Goal: Task Accomplishment & Management: Manage account settings

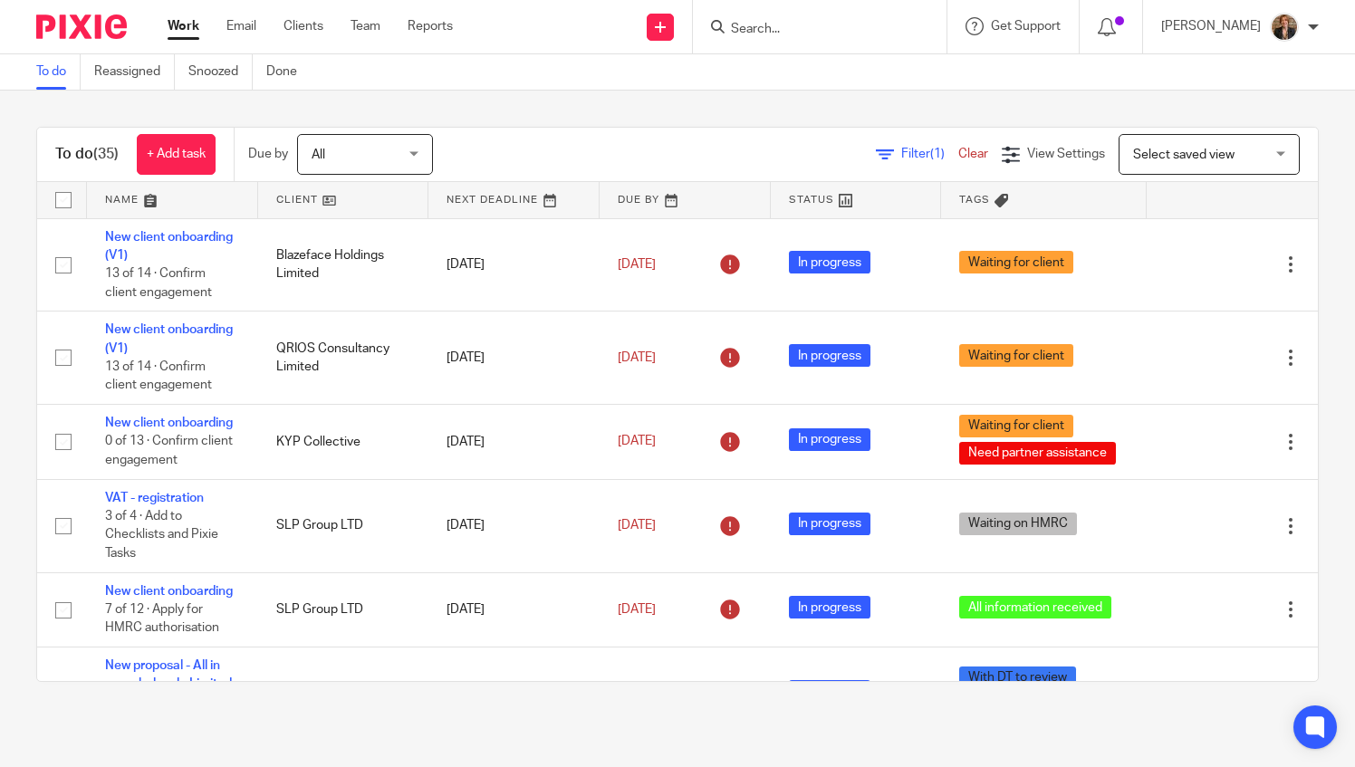
click at [131, 212] on link at bounding box center [172, 200] width 171 height 36
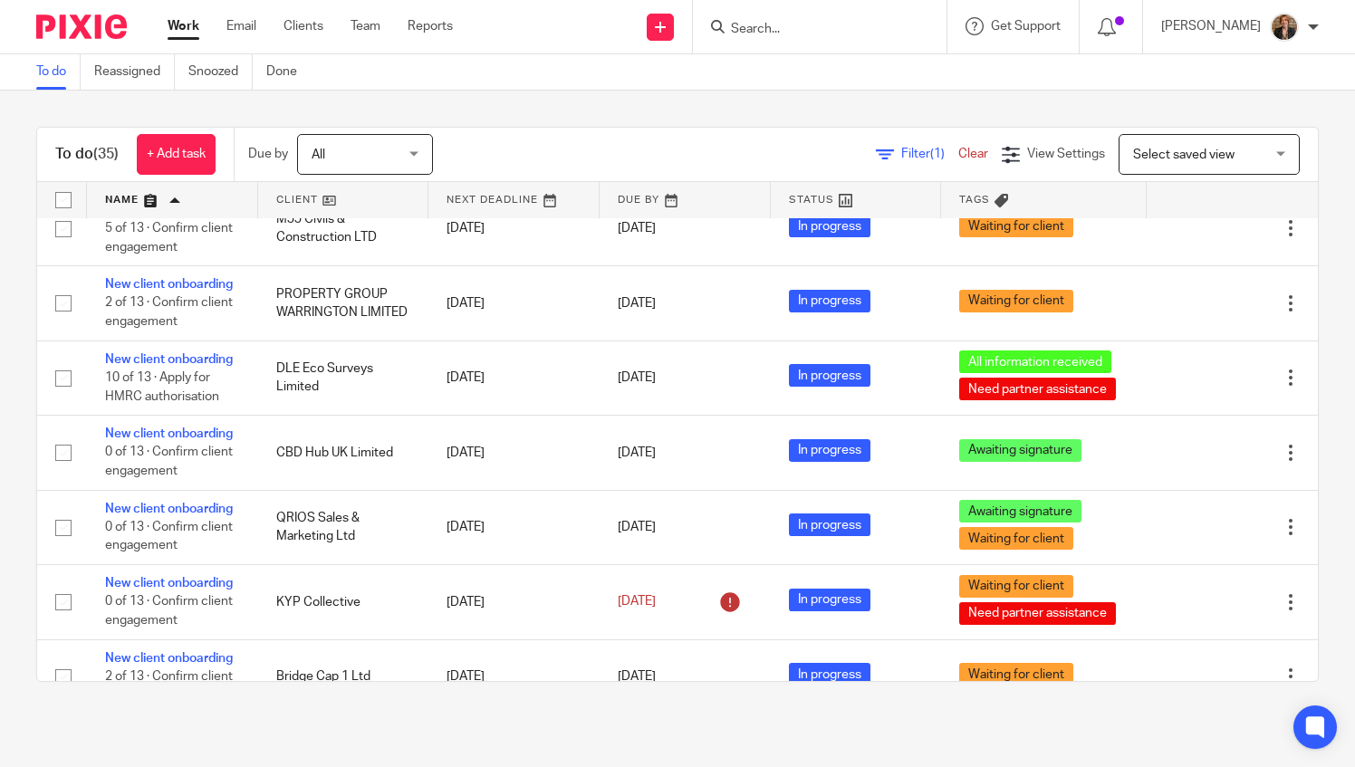
scroll to position [1081, 0]
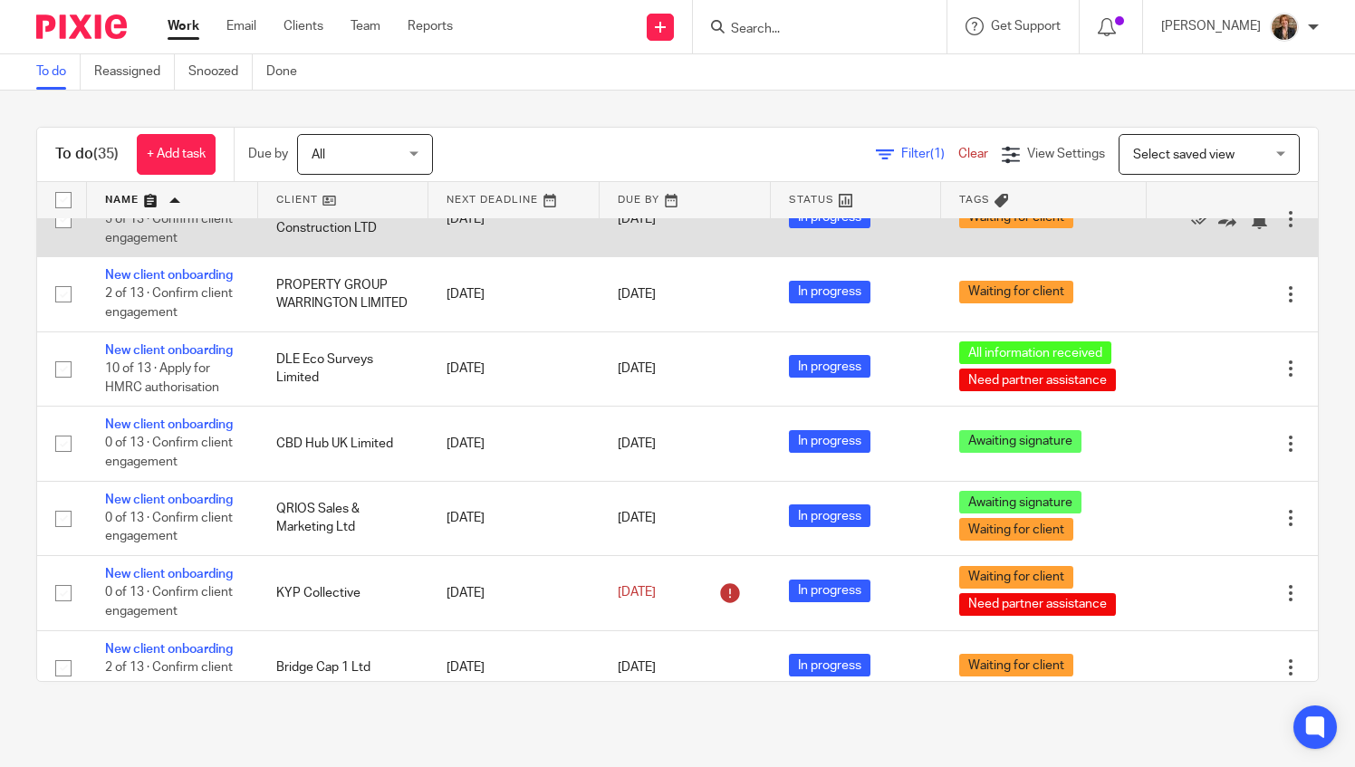
click at [121, 207] on link "New client onboarding" at bounding box center [169, 201] width 128 height 13
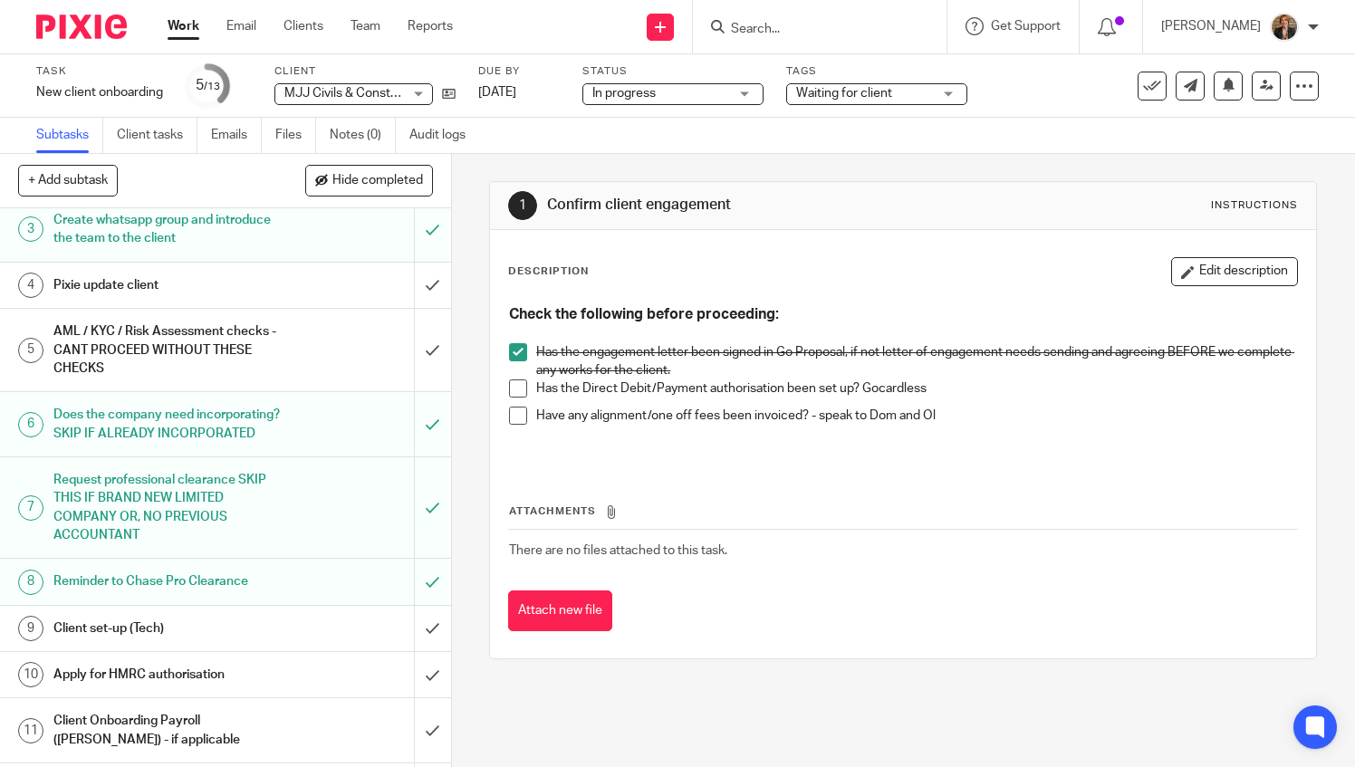
scroll to position [136, 0]
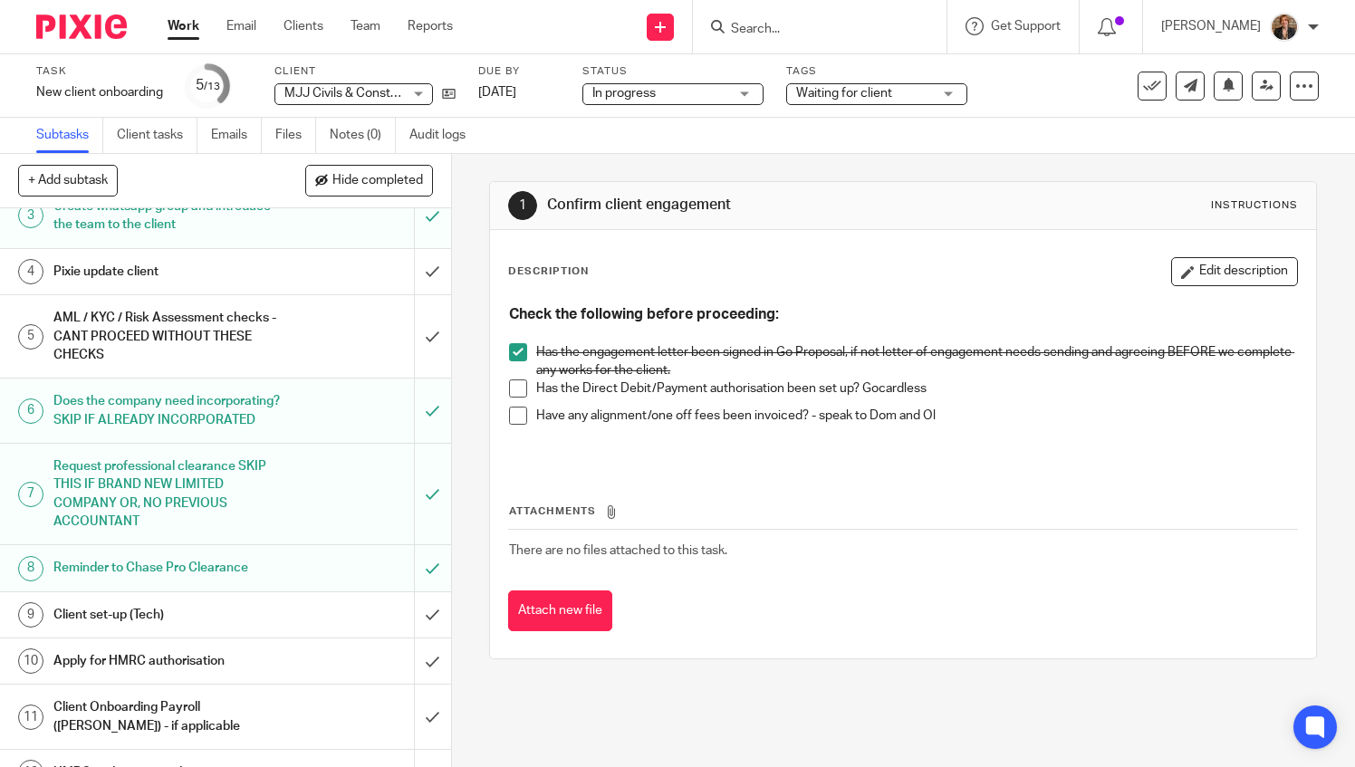
click at [175, 629] on h1 "Client set-up (Tech)" at bounding box center [167, 615] width 228 height 27
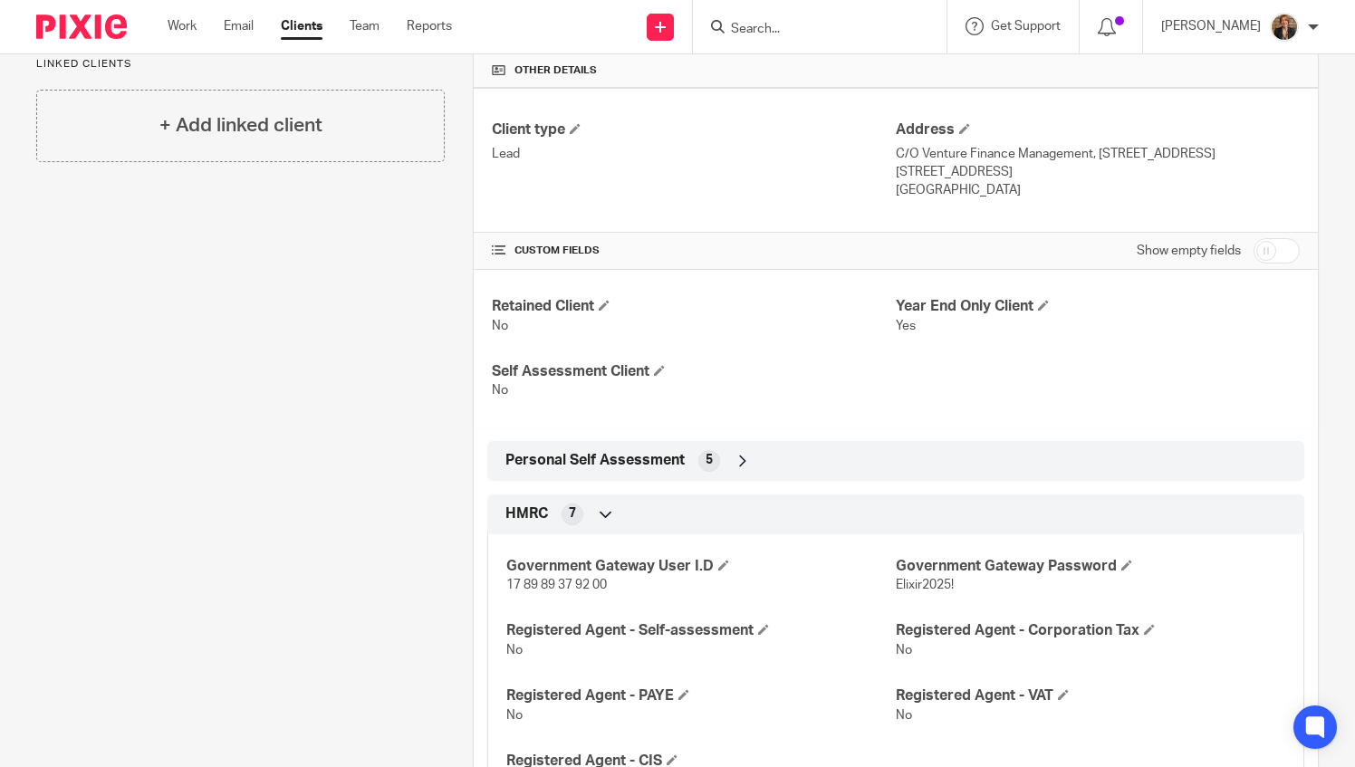
scroll to position [429, 0]
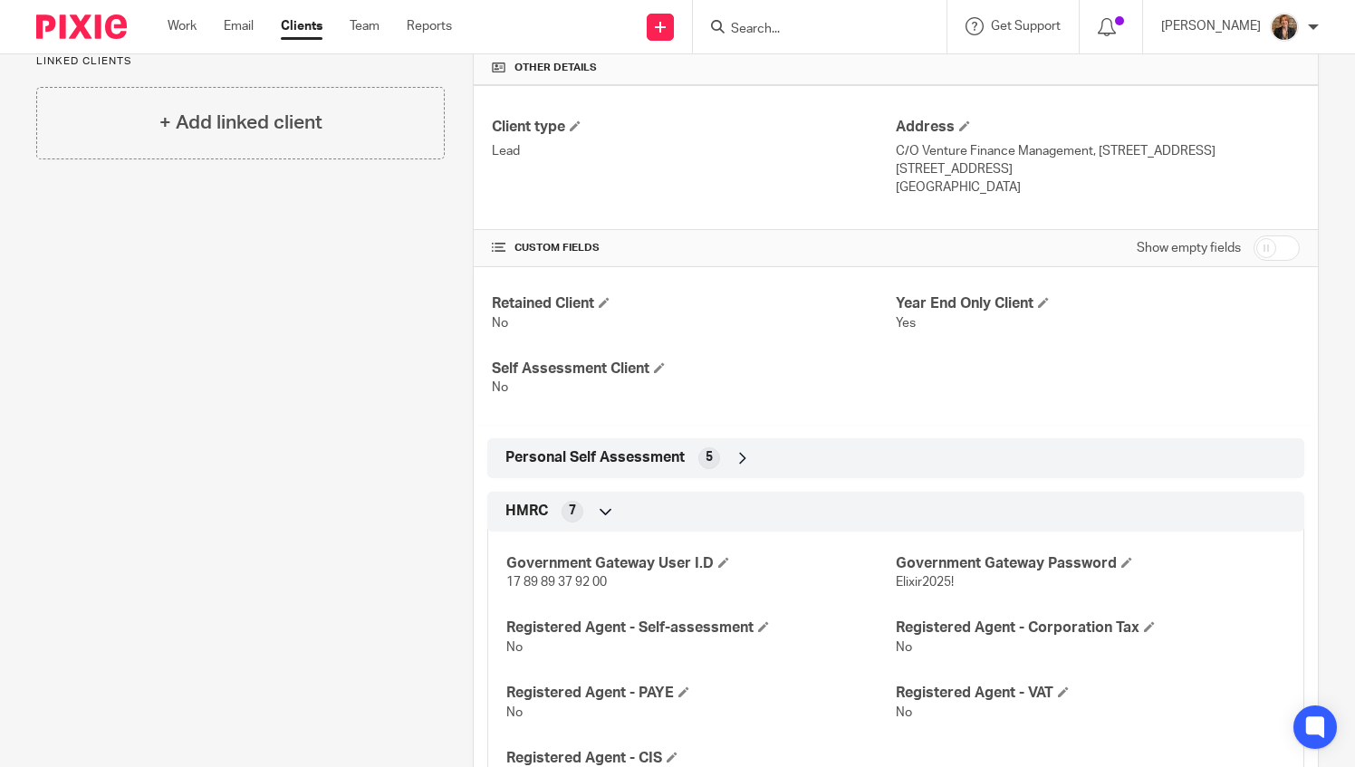
click at [1148, 467] on div "Personal Self Assessment 5" at bounding box center [896, 458] width 790 height 31
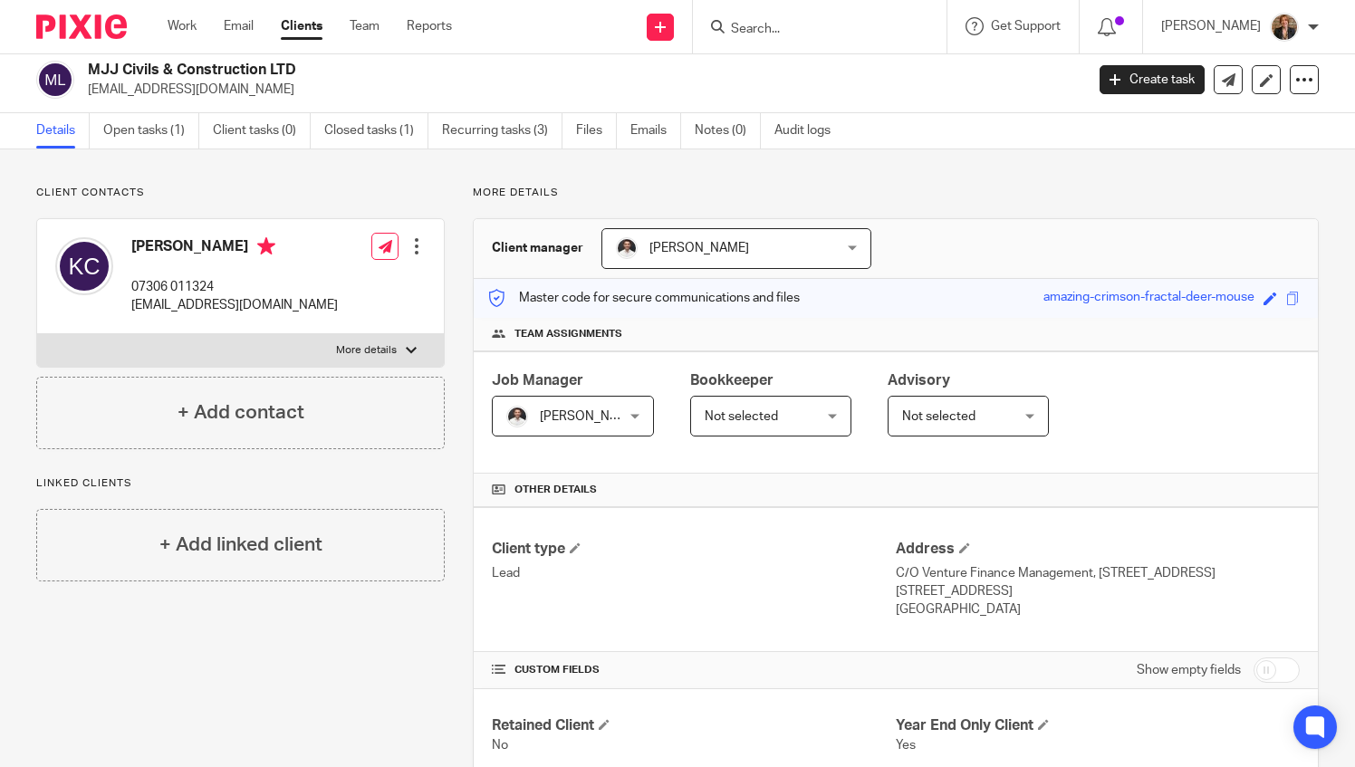
scroll to position [0, 0]
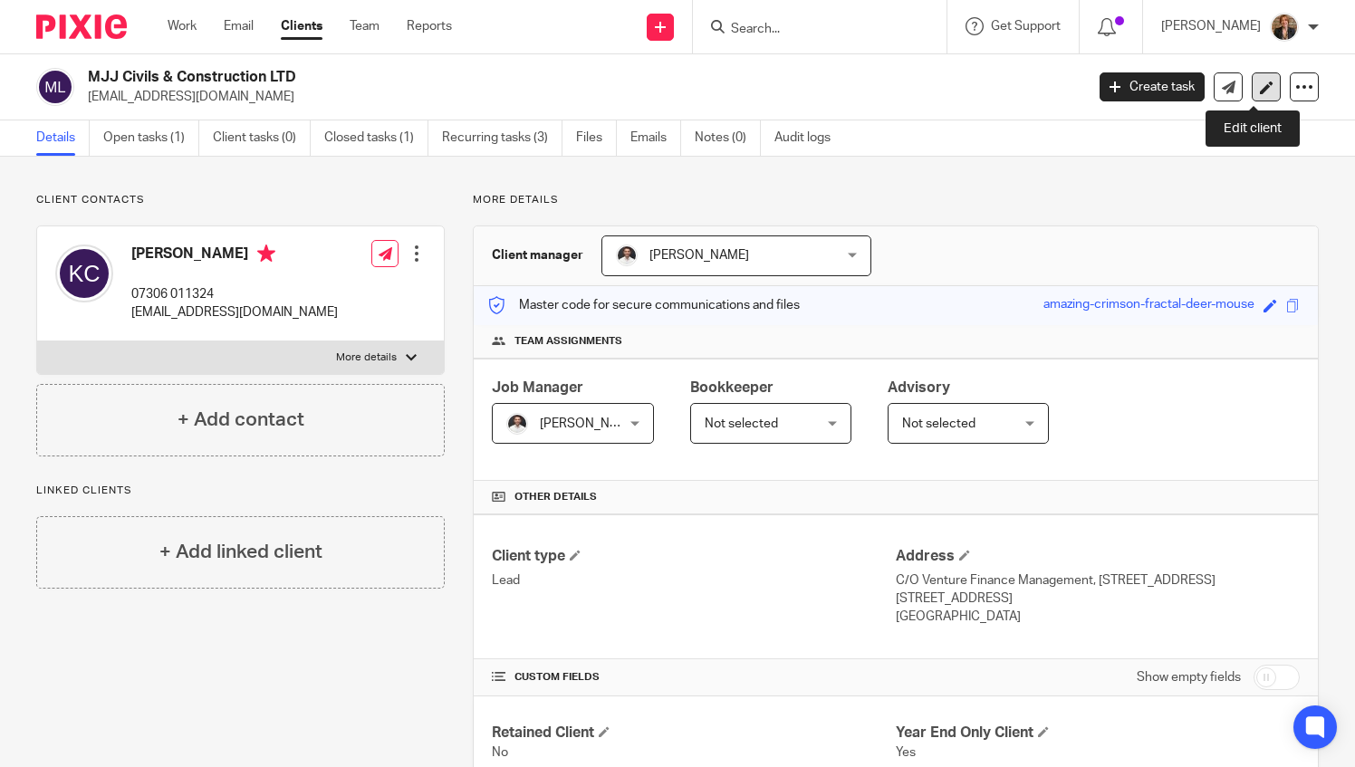
click at [1260, 87] on icon at bounding box center [1267, 88] width 14 height 14
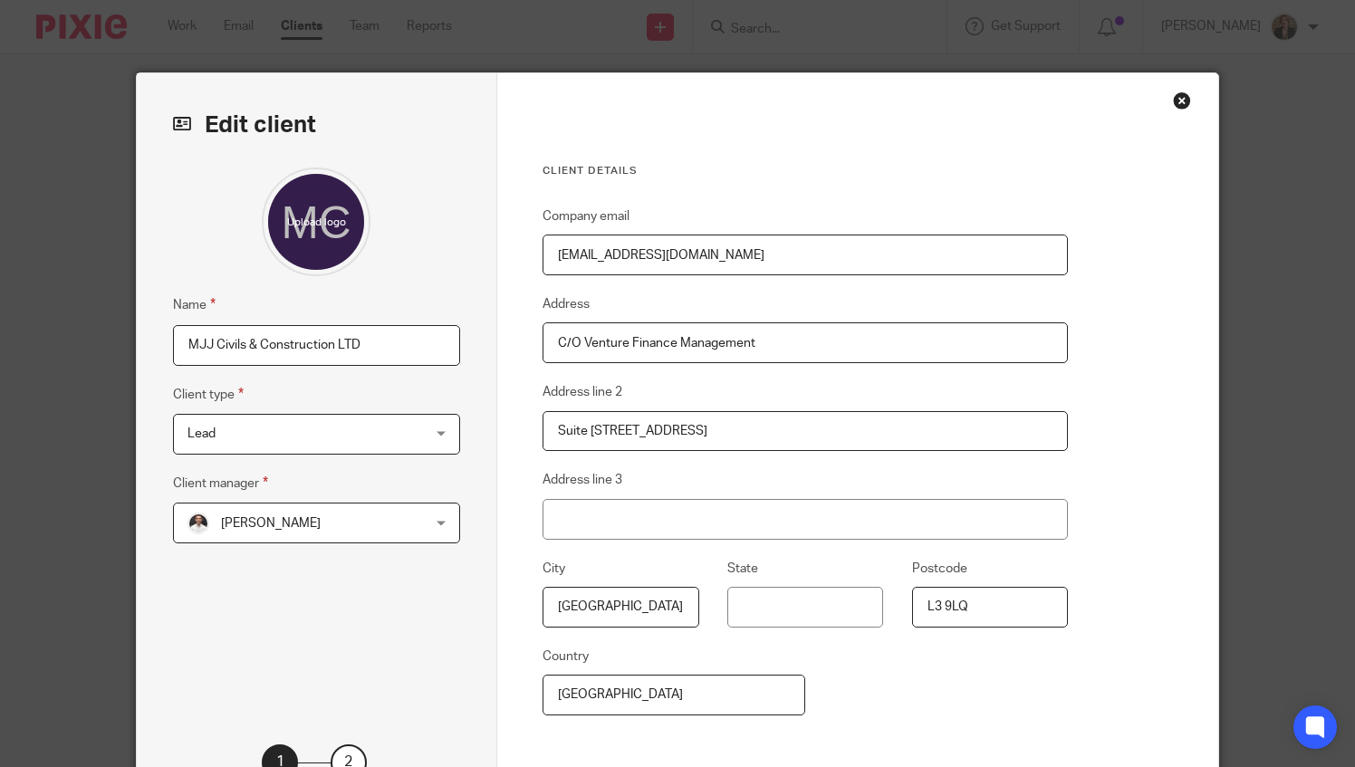
scroll to position [168, 0]
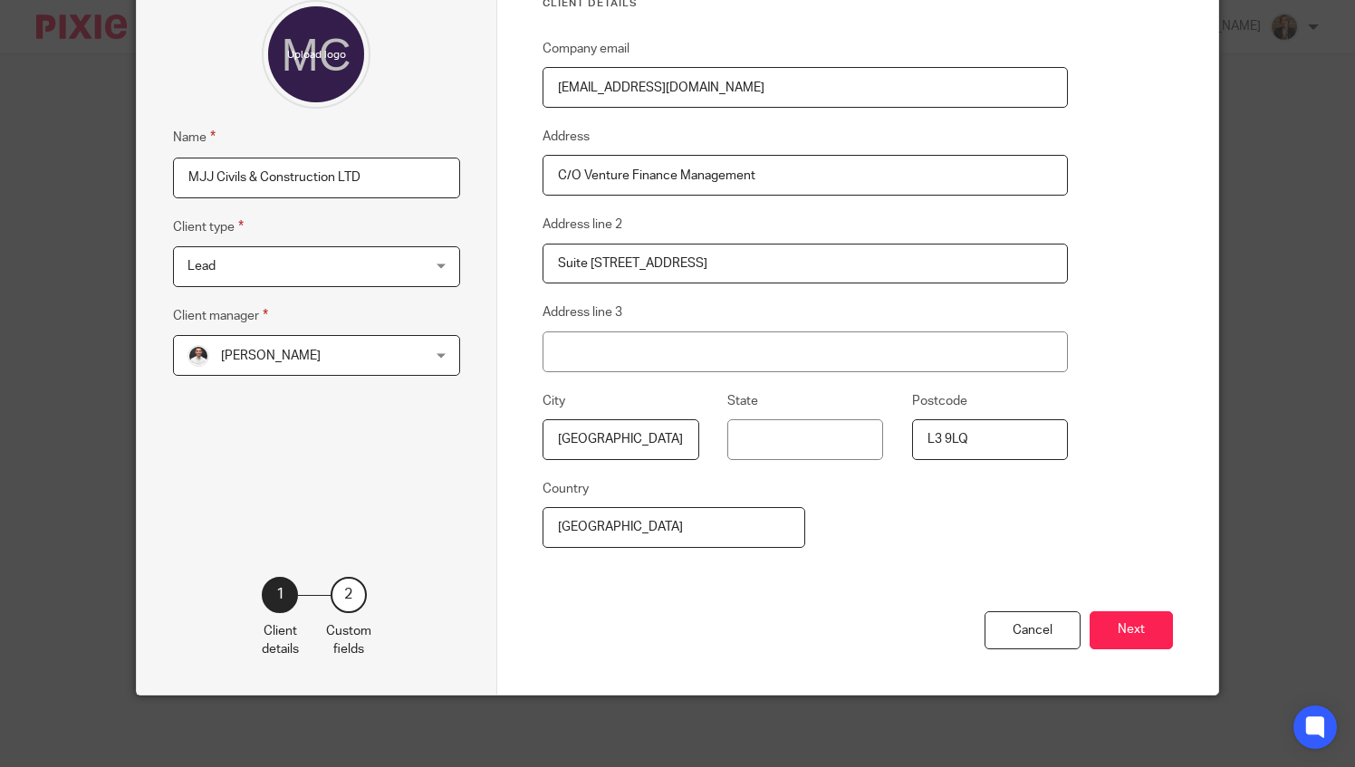
click at [1128, 612] on div "Cancel Next" at bounding box center [859, 654] width 632 height 84
click at [1125, 638] on button "Next" at bounding box center [1131, 631] width 83 height 39
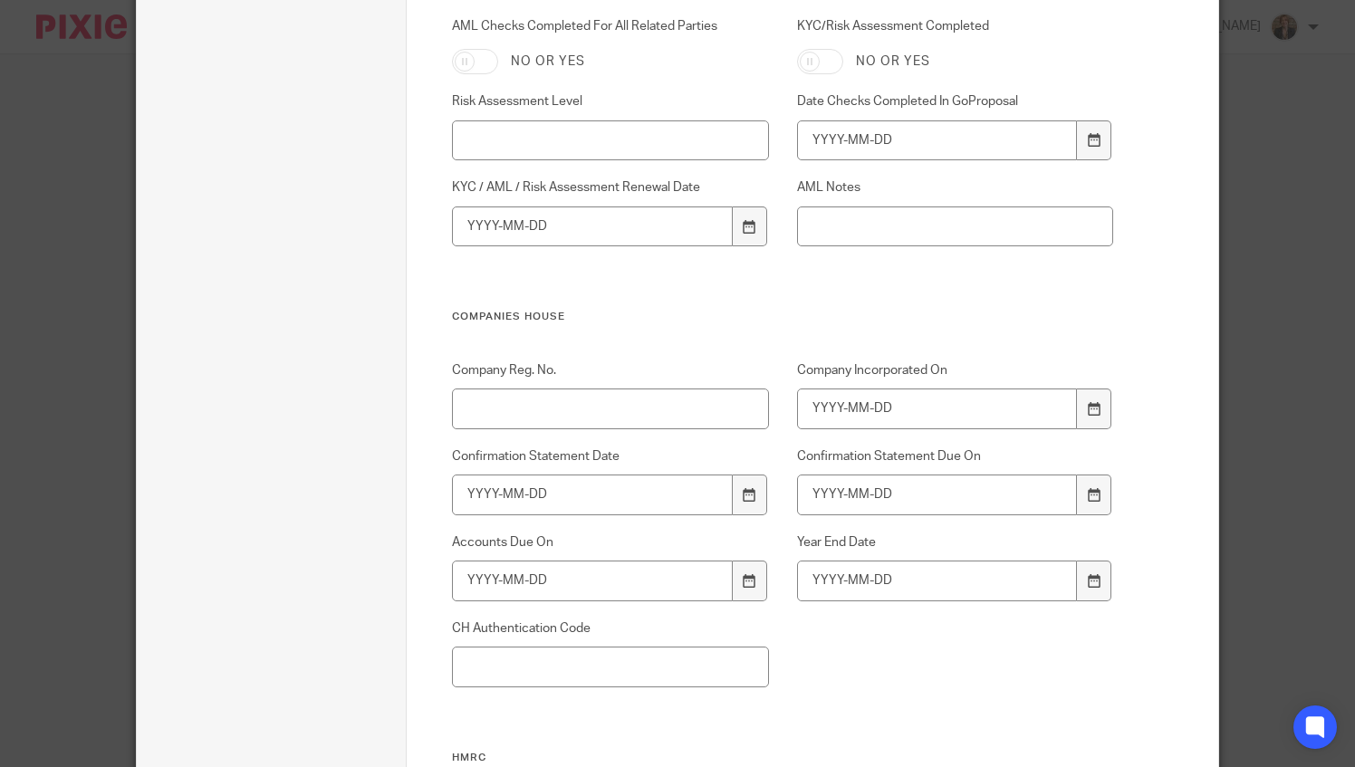
scroll to position [1207, 0]
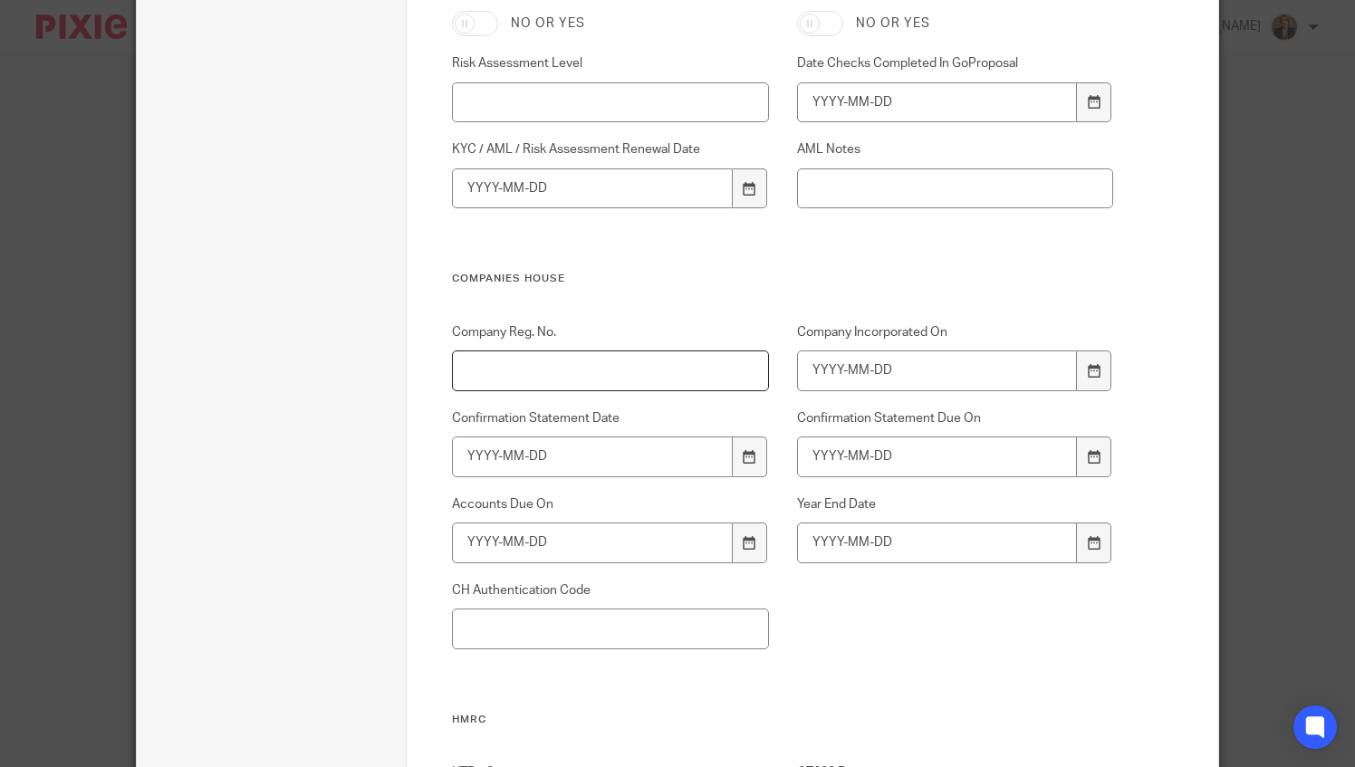
click at [672, 354] on input "Company Reg. No." at bounding box center [610, 371] width 316 height 41
paste input "16783570"
type input "16783570"
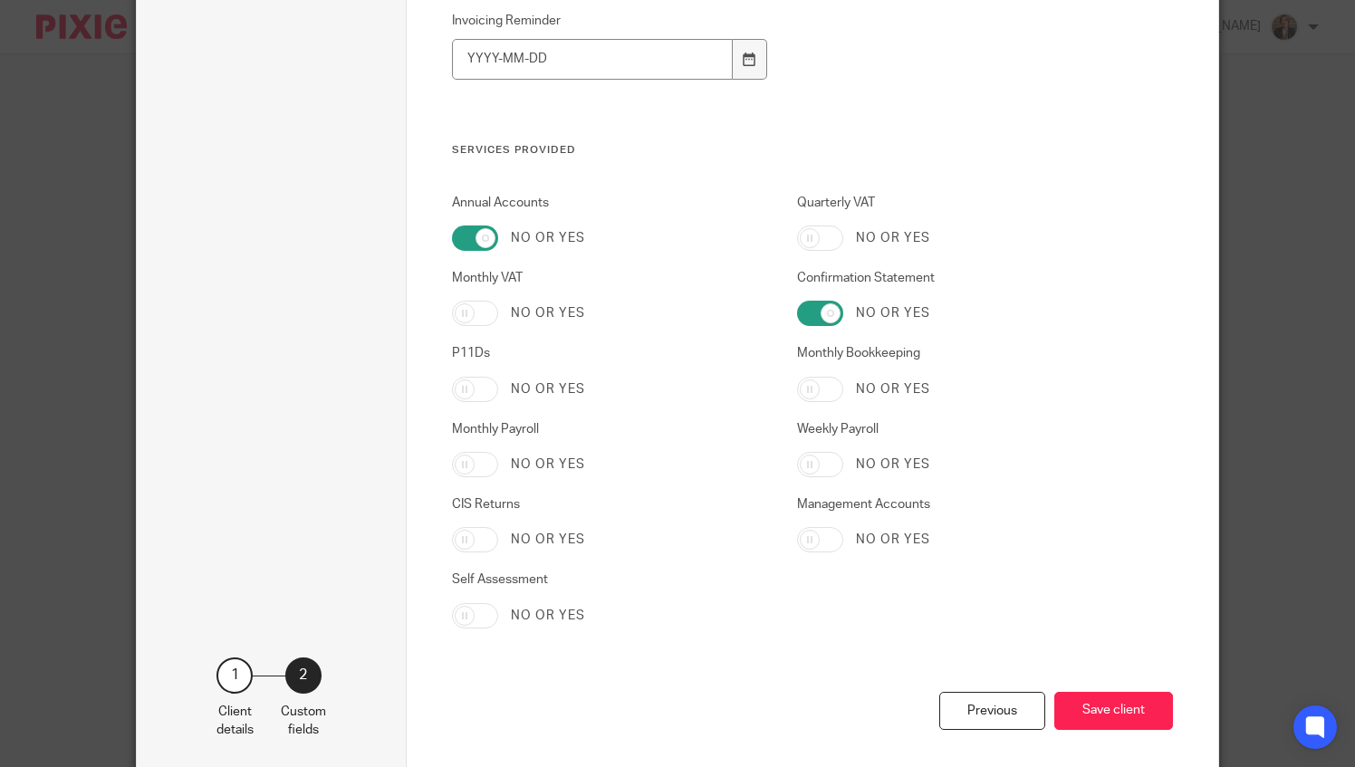
scroll to position [3772, 0]
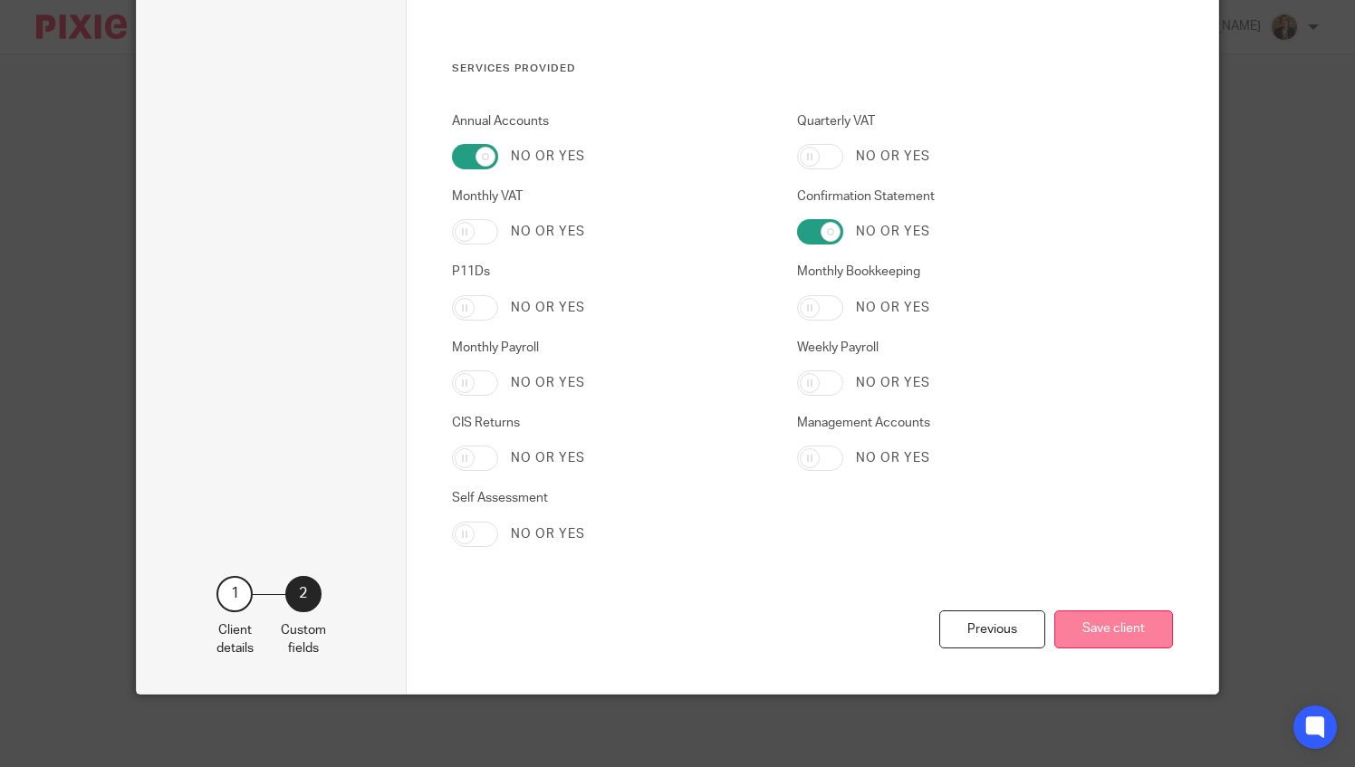
click at [1127, 626] on button "Save client" at bounding box center [1114, 630] width 119 height 39
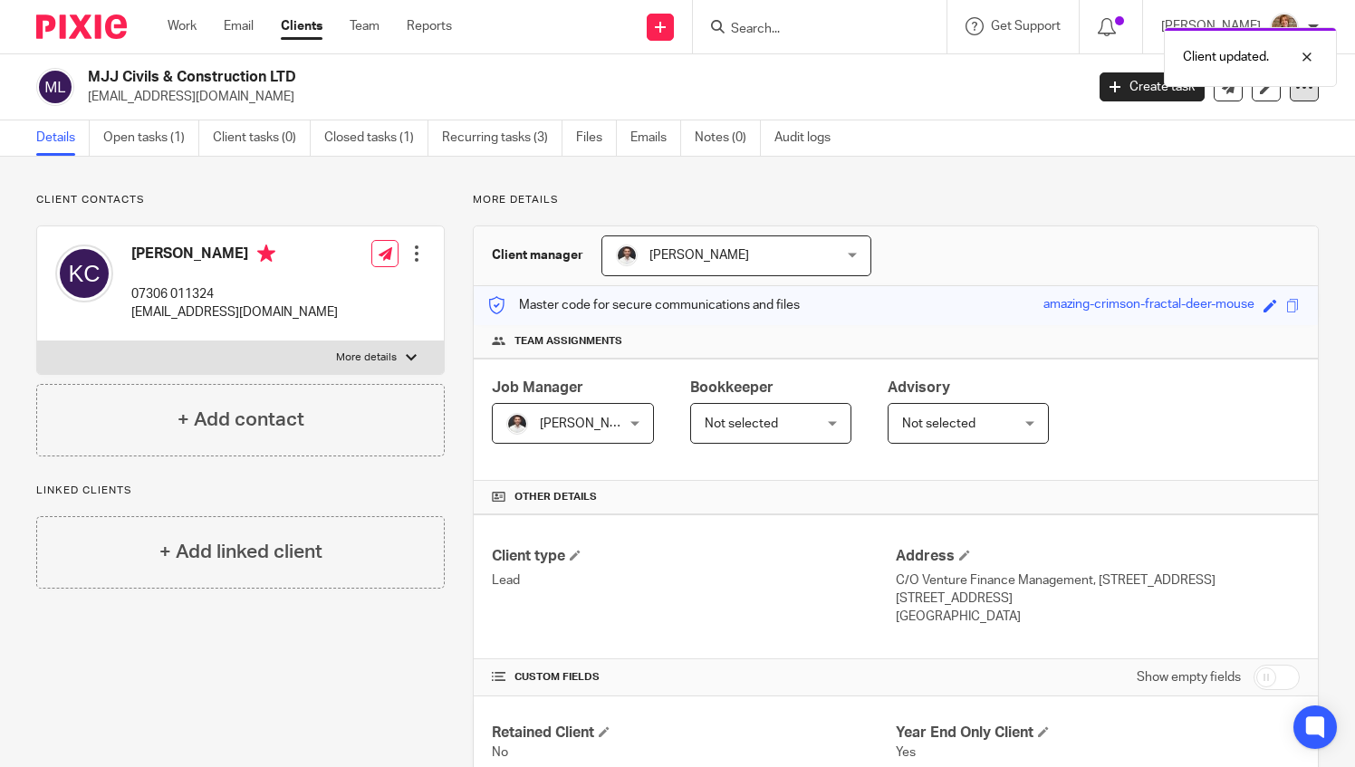
click at [1290, 96] on div at bounding box center [1304, 86] width 29 height 29
click at [1189, 141] on link "Update from Companies House" at bounding box center [1192, 133] width 200 height 26
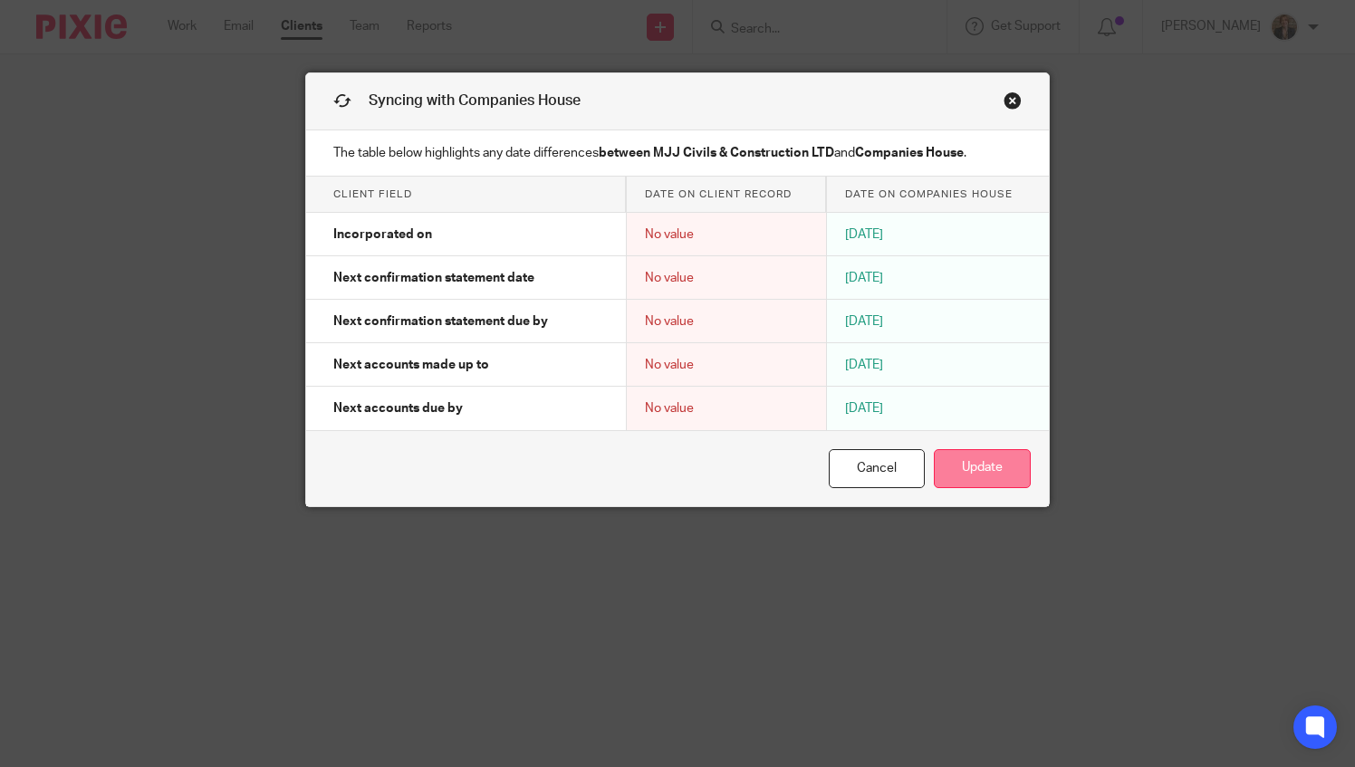
click at [986, 463] on button "Update" at bounding box center [982, 468] width 97 height 39
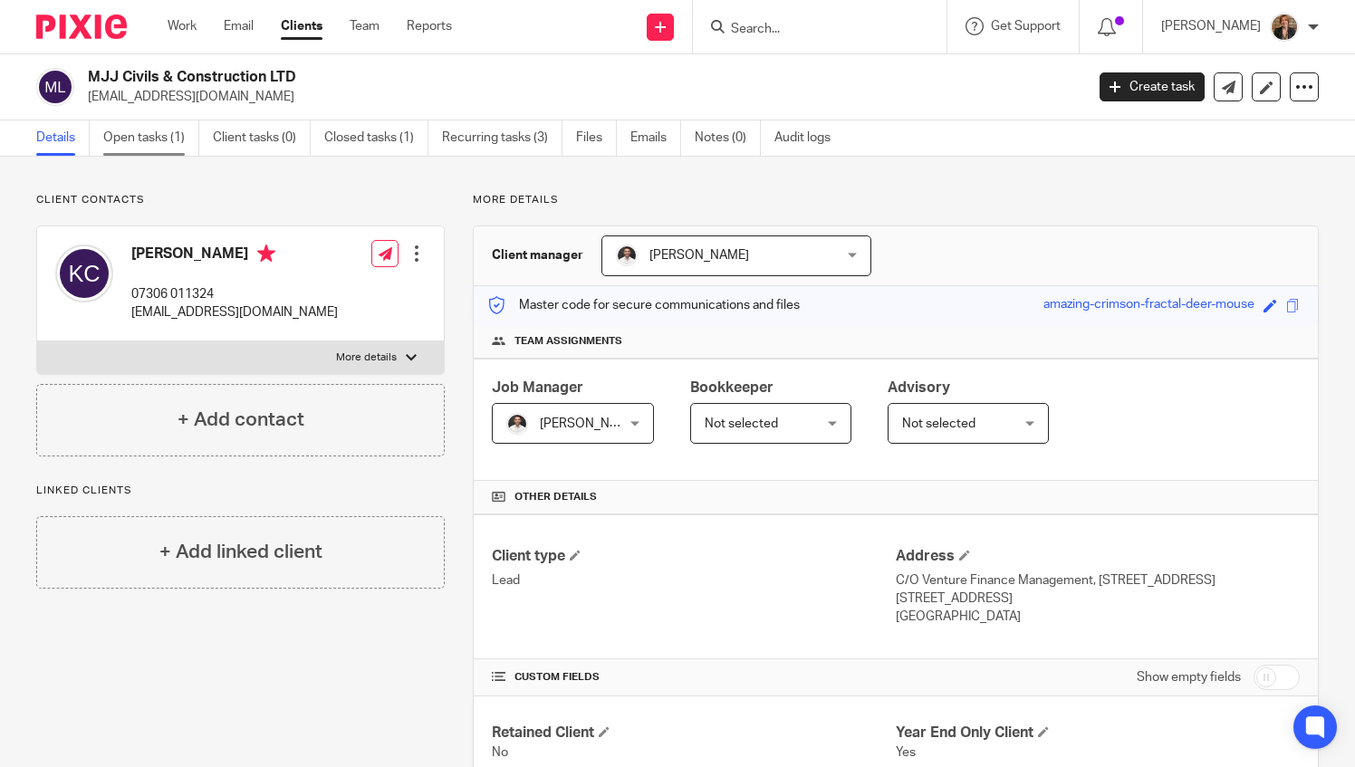
click at [143, 136] on link "Open tasks (1)" at bounding box center [151, 138] width 96 height 35
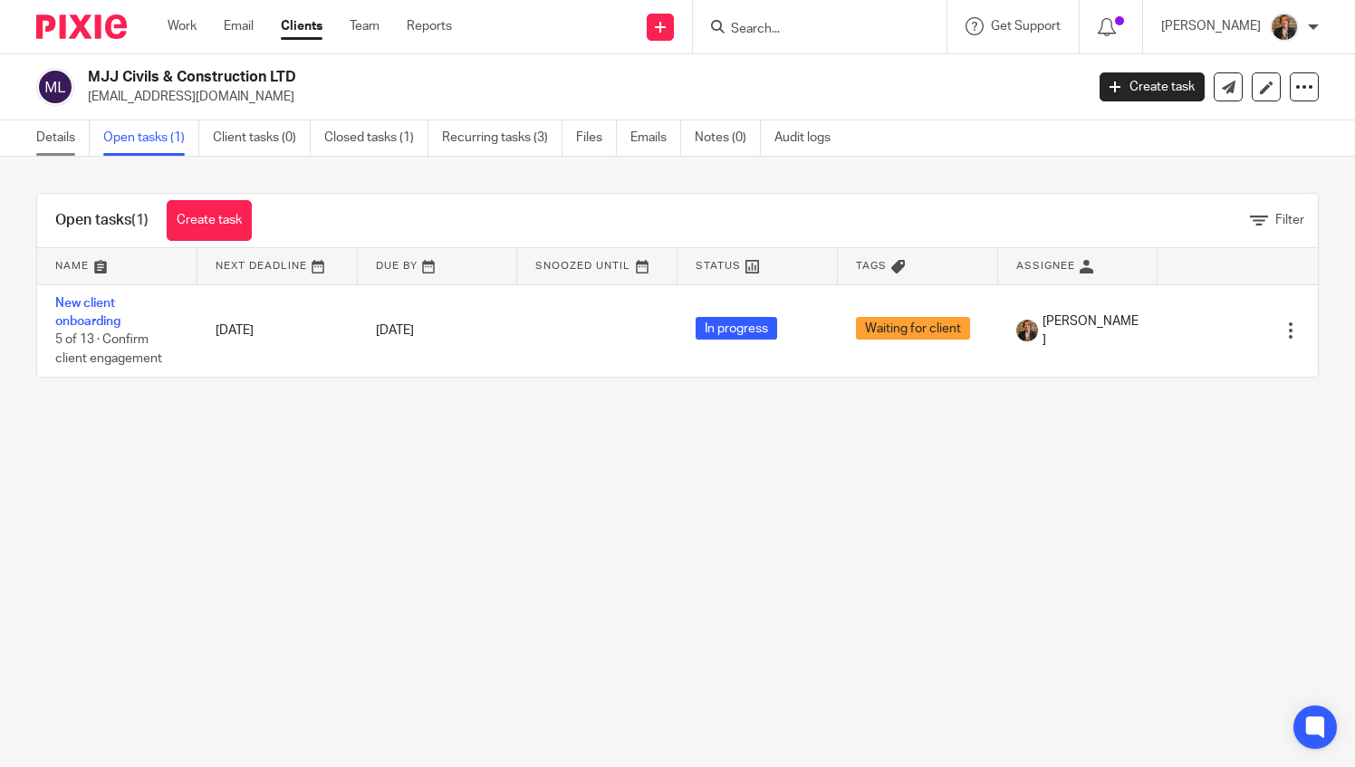
click at [51, 145] on link "Details" at bounding box center [62, 138] width 53 height 35
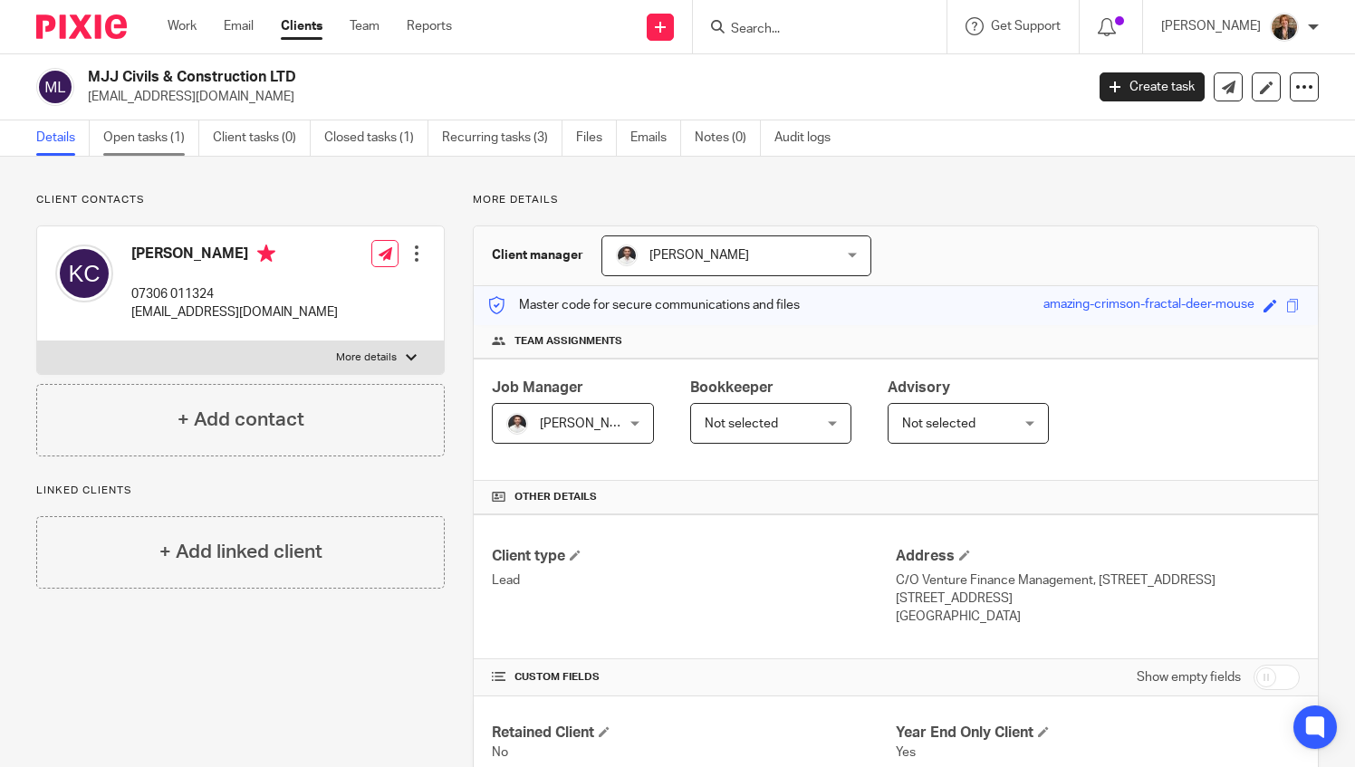
click at [156, 152] on link "Open tasks (1)" at bounding box center [151, 138] width 96 height 35
